Goal: Task Accomplishment & Management: Complete application form

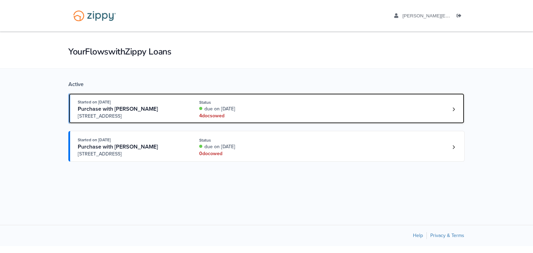
click at [232, 110] on div "due on Oct. 2nd, 2025" at bounding box center [245, 108] width 93 height 7
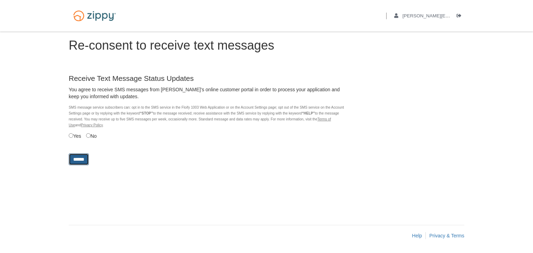
click at [80, 158] on input "******" at bounding box center [79, 159] width 20 height 12
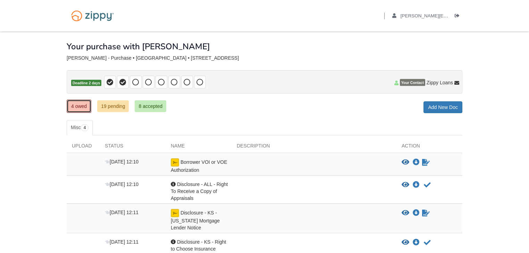
click at [79, 104] on link "4 owed" at bounding box center [79, 106] width 25 height 13
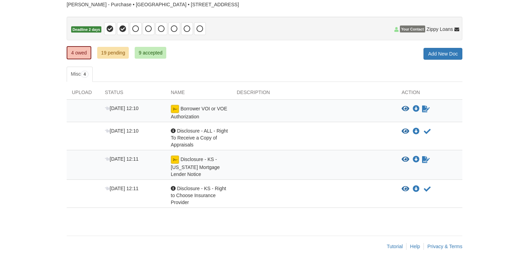
scroll to position [56, 0]
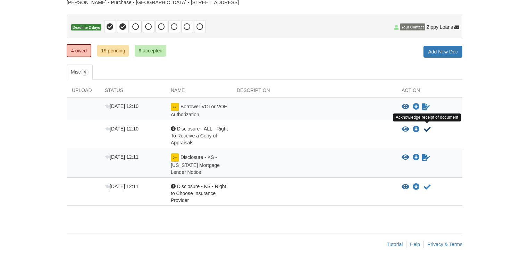
click at [427, 127] on icon "Acknowledge receipt of document" at bounding box center [427, 129] width 7 height 7
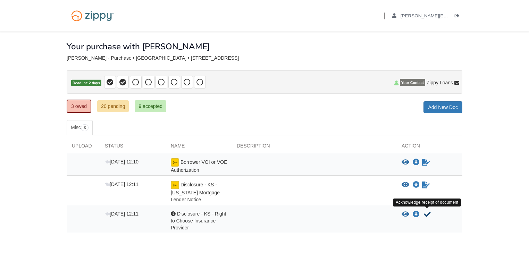
click at [426, 211] on icon "Acknowledge receipt of document" at bounding box center [427, 214] width 7 height 7
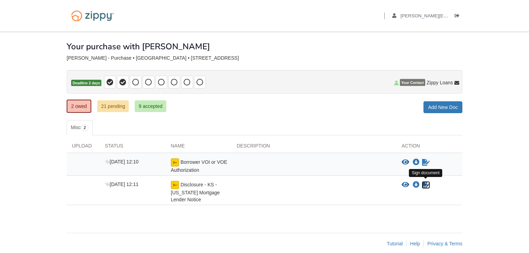
click at [425, 183] on icon "Sign Form" at bounding box center [426, 184] width 8 height 7
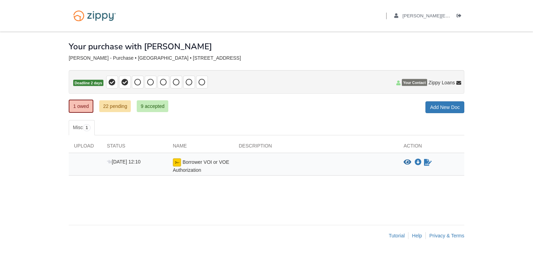
click at [313, 116] on div "× × × Pending Add Document Notice document will be included in the email sent t…" at bounding box center [266, 125] width 395 height 186
